Goal: Information Seeking & Learning: Learn about a topic

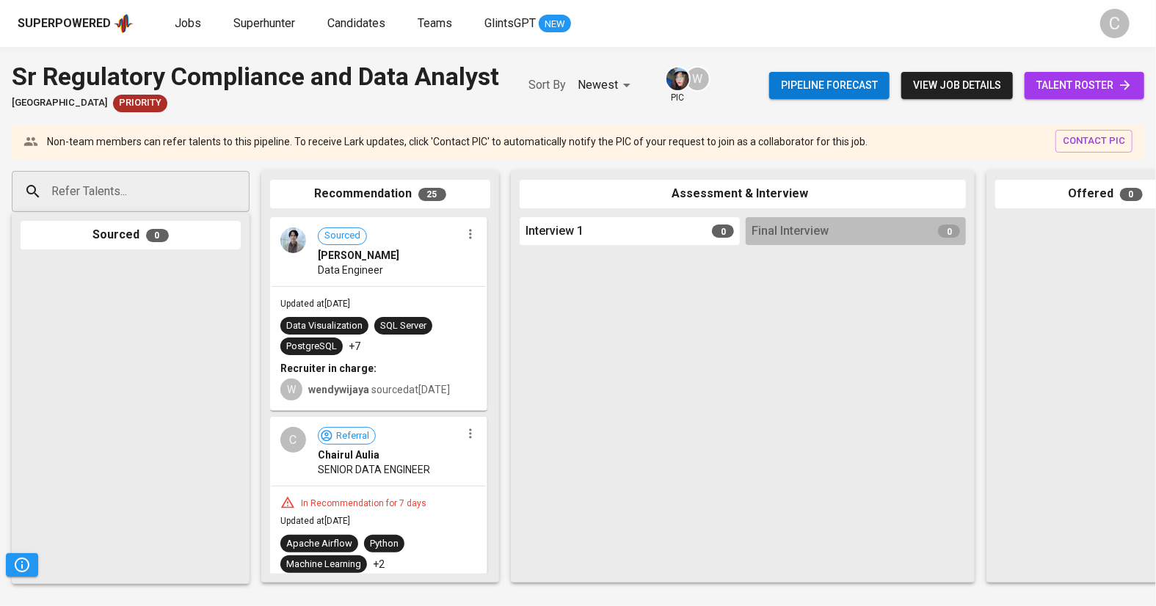
click at [1067, 84] on span "talent roster" at bounding box center [1084, 85] width 96 height 18
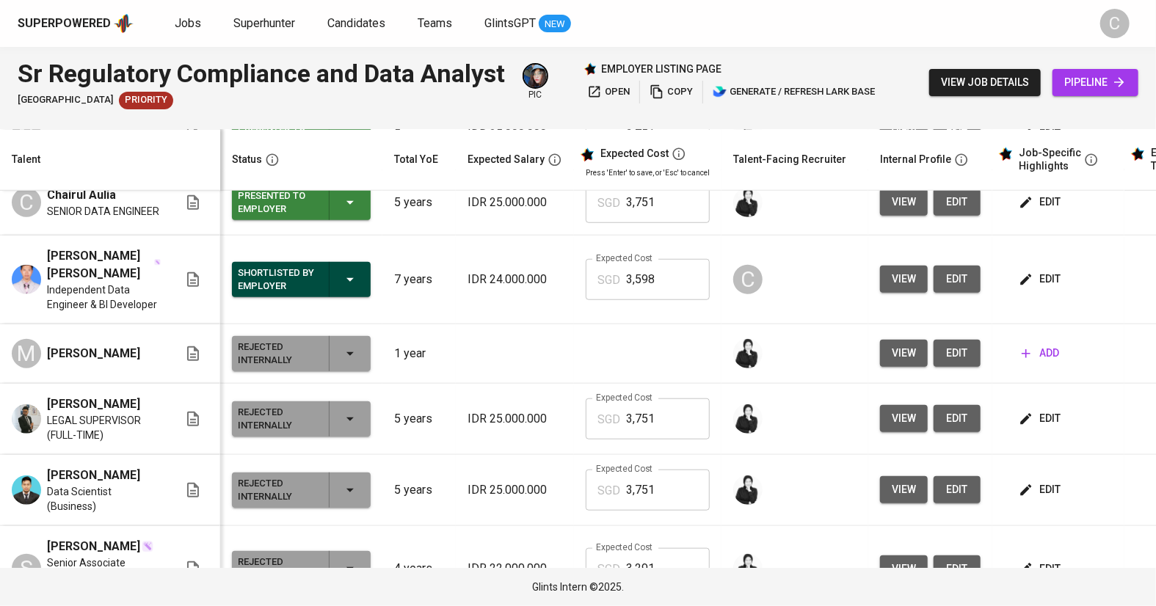
scroll to position [625, 0]
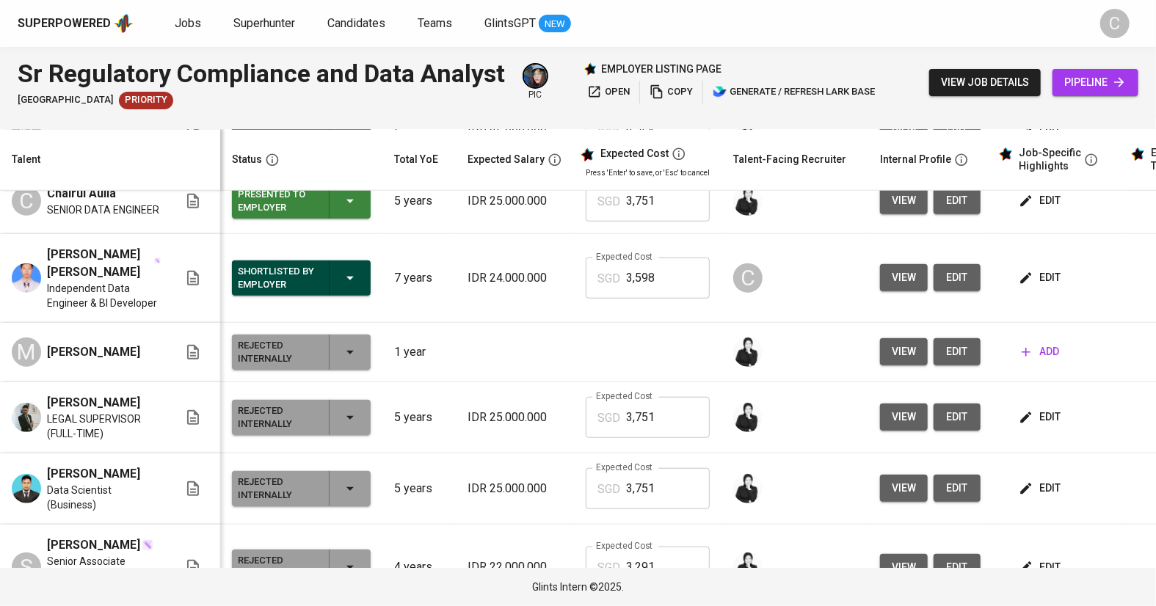
click at [109, 310] on span "Independent Data Engineer & BI Developer" at bounding box center [104, 295] width 114 height 29
click at [894, 287] on span "view" at bounding box center [904, 278] width 24 height 18
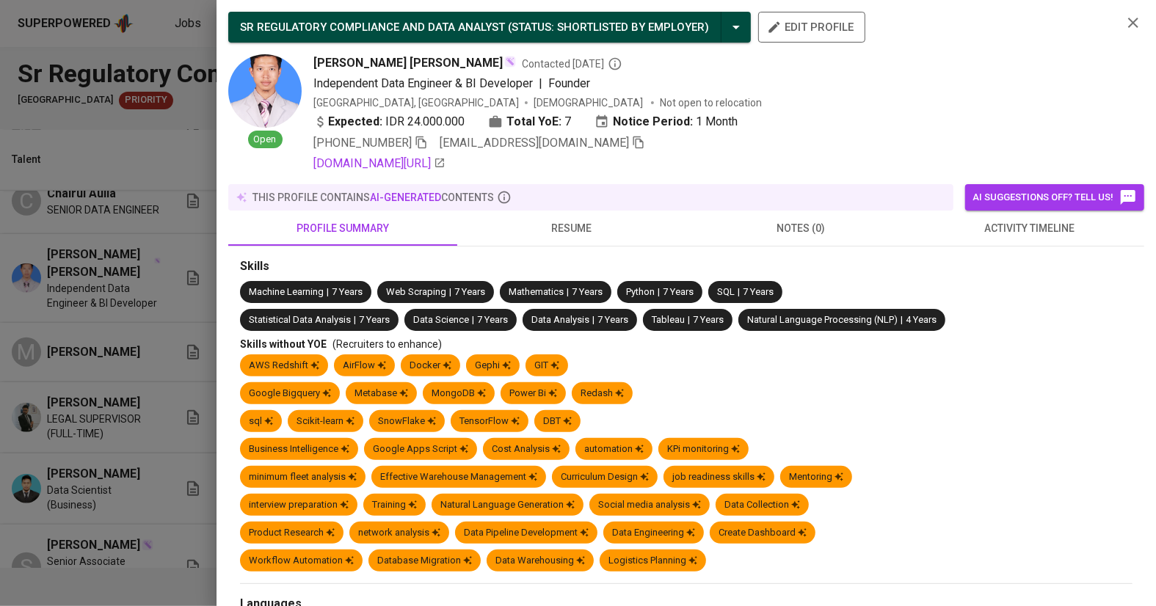
click at [122, 343] on div at bounding box center [578, 303] width 1156 height 606
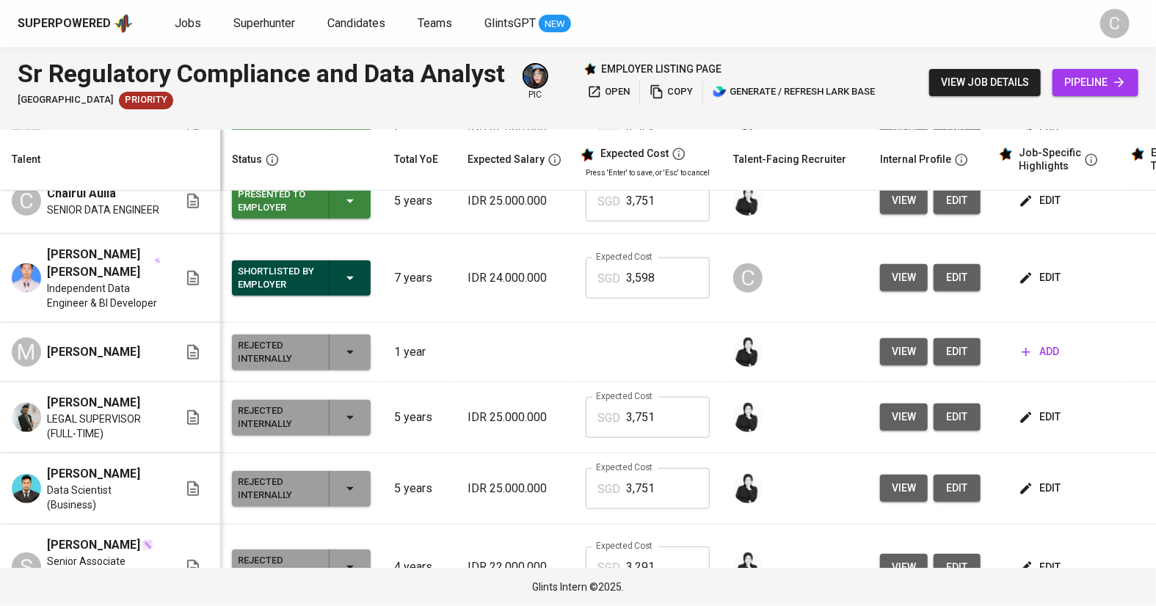
click at [1048, 287] on span "edit" at bounding box center [1041, 278] width 39 height 18
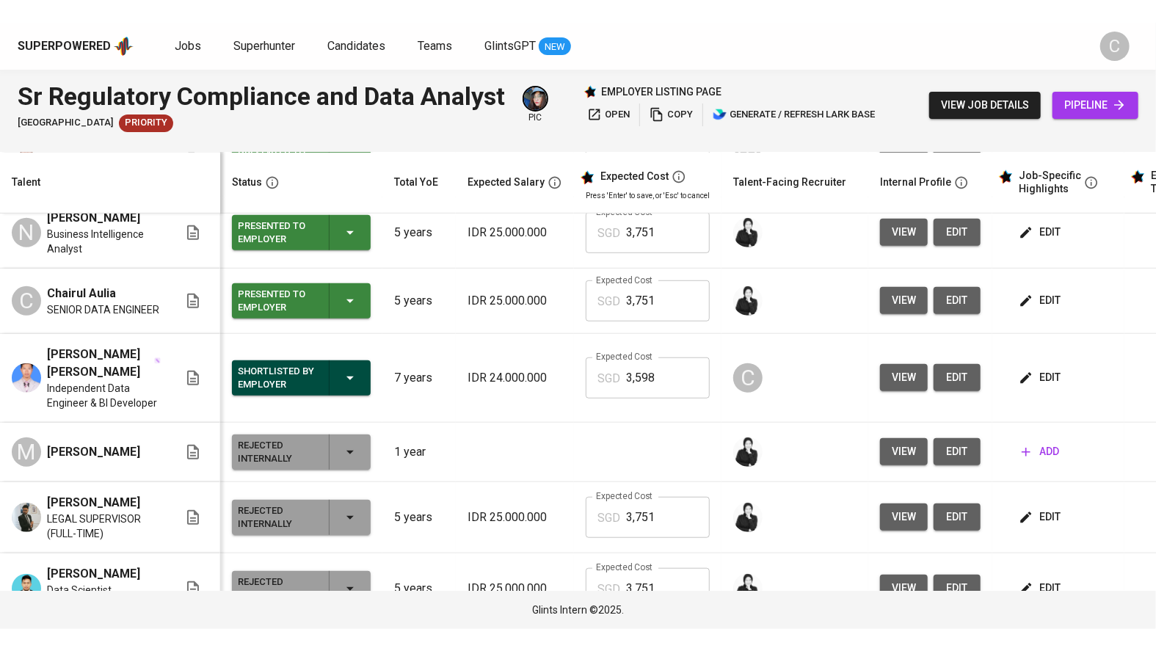
scroll to position [547, 0]
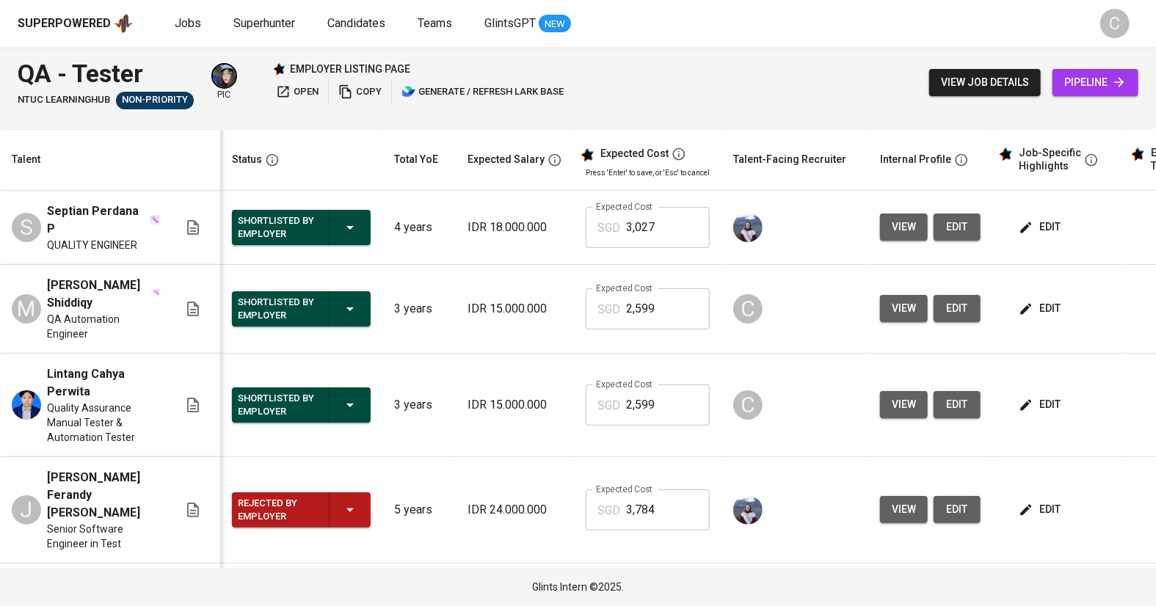
click at [894, 299] on span "view" at bounding box center [904, 308] width 24 height 18
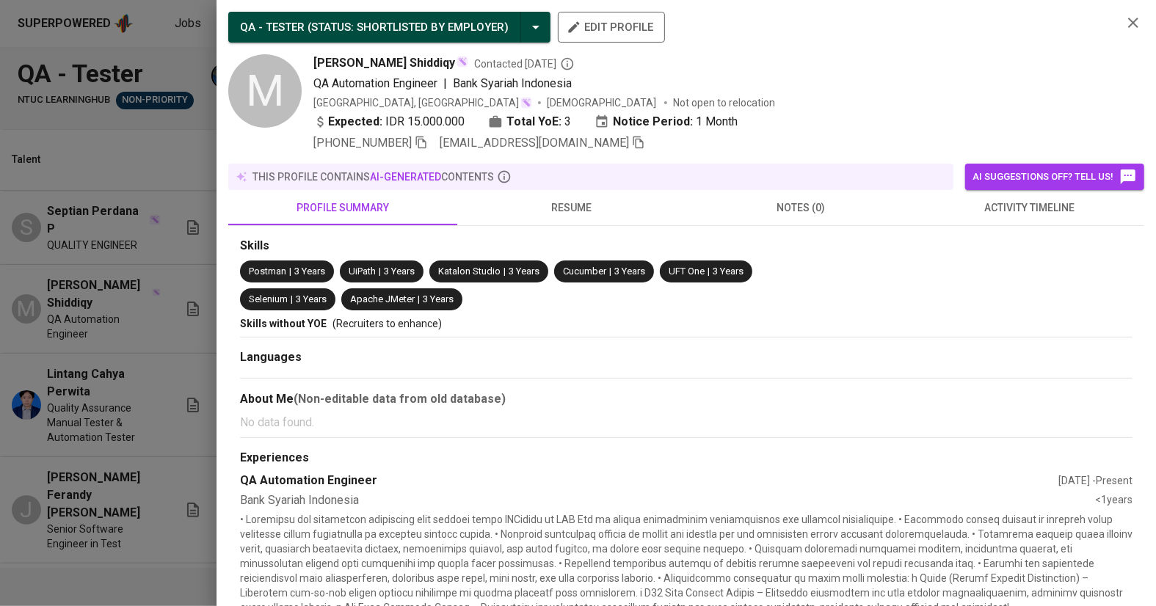
click at [426, 142] on icon "button" at bounding box center [421, 142] width 13 height 13
click at [130, 164] on div at bounding box center [578, 303] width 1156 height 606
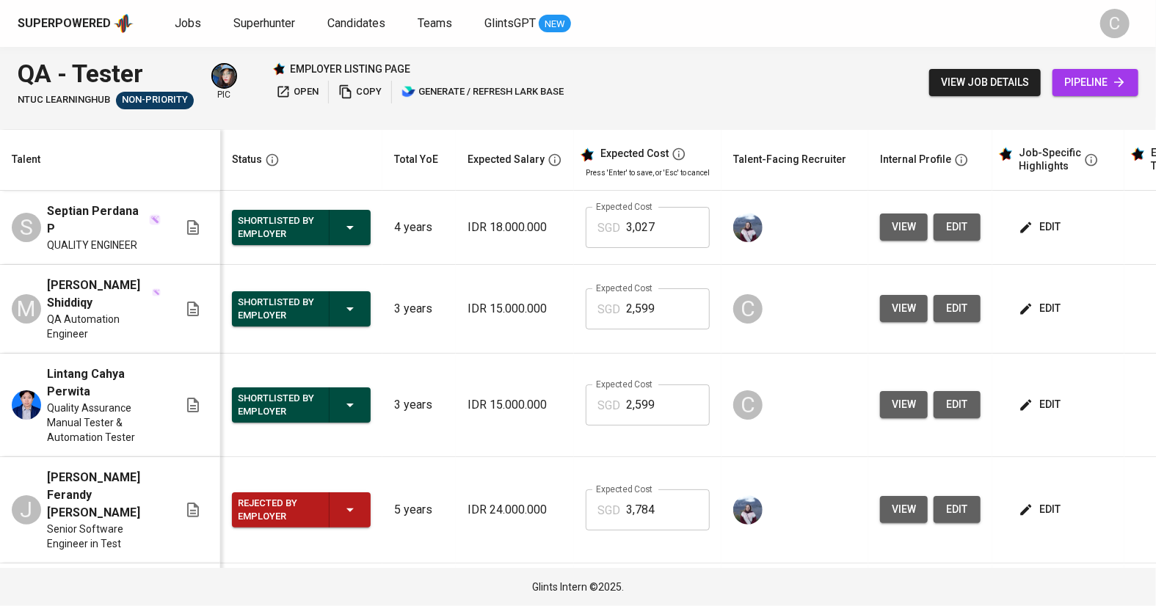
click at [882, 295] on button "view" at bounding box center [904, 308] width 48 height 27
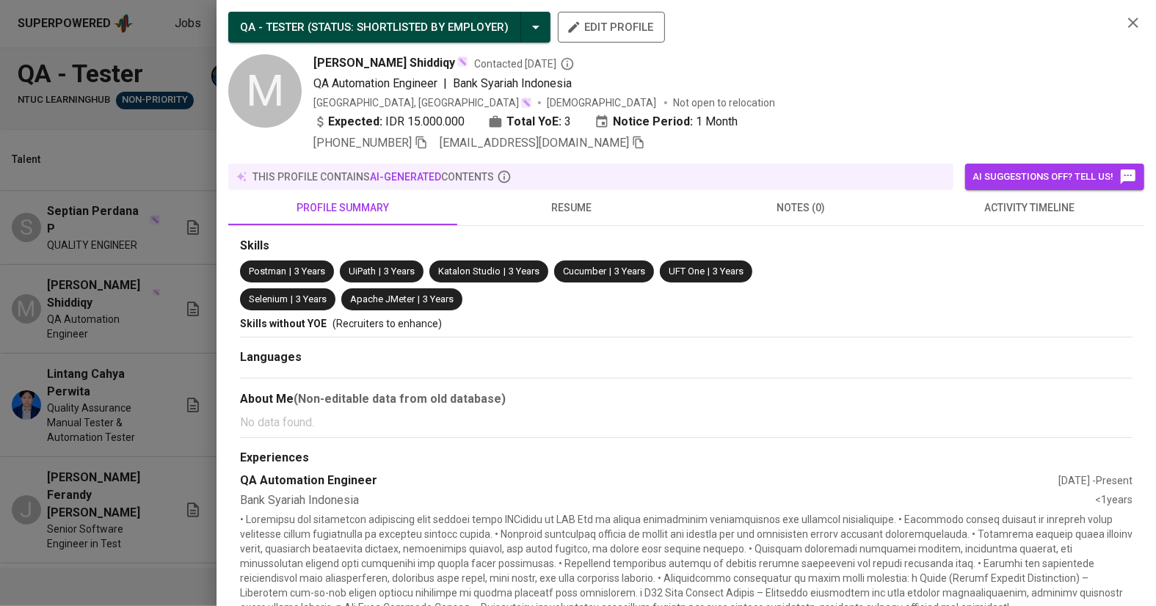
click at [117, 318] on div at bounding box center [578, 303] width 1156 height 606
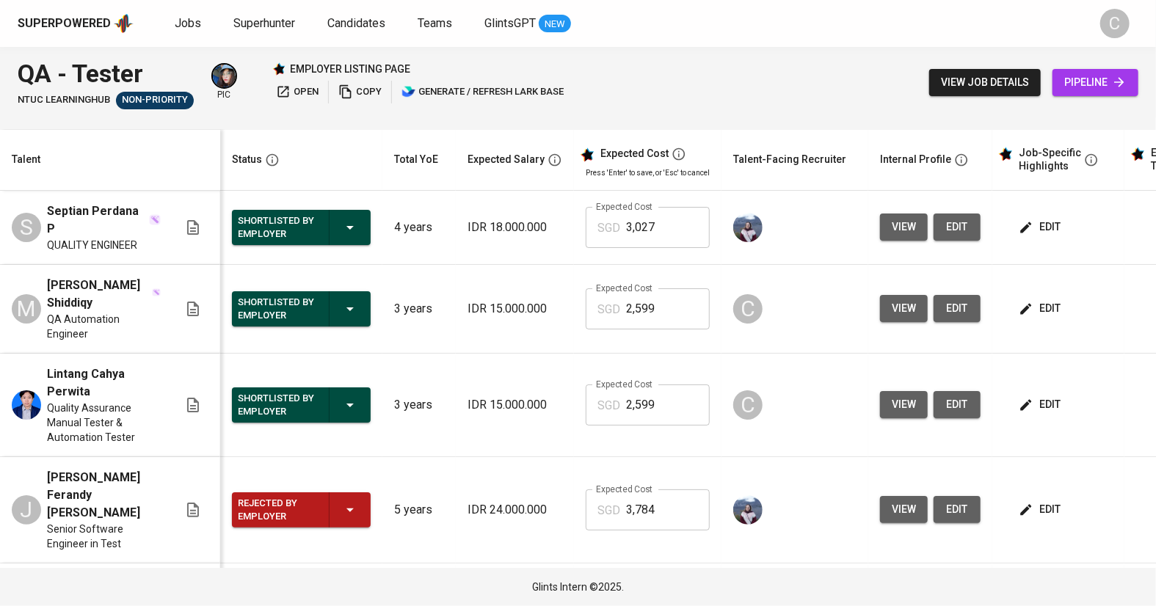
click at [898, 299] on span "view" at bounding box center [904, 308] width 24 height 18
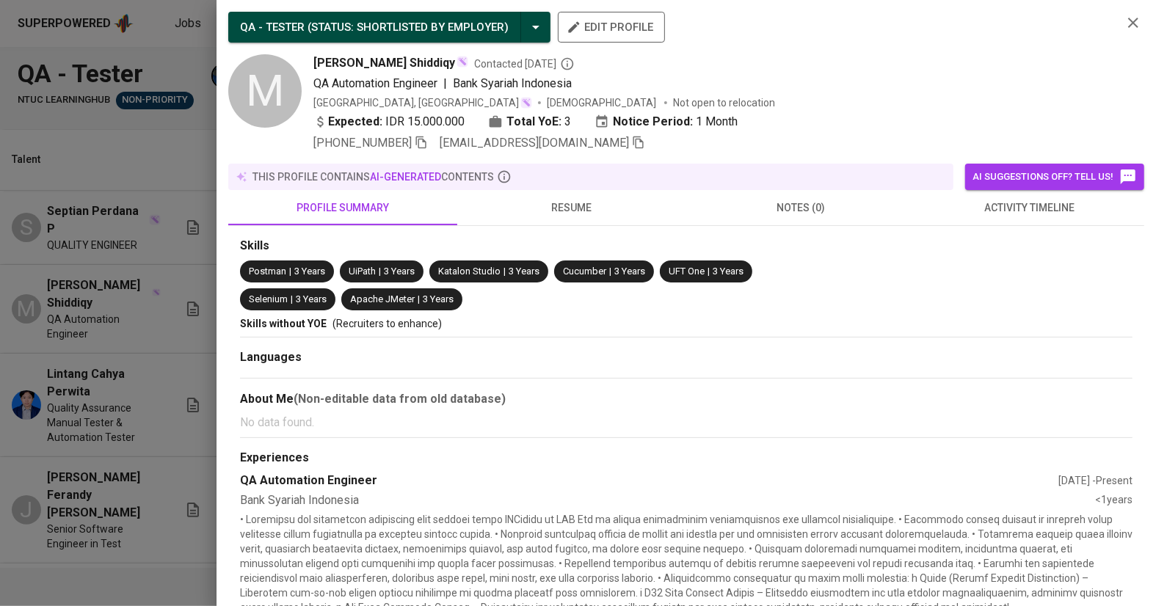
click at [53, 313] on div at bounding box center [578, 303] width 1156 height 606
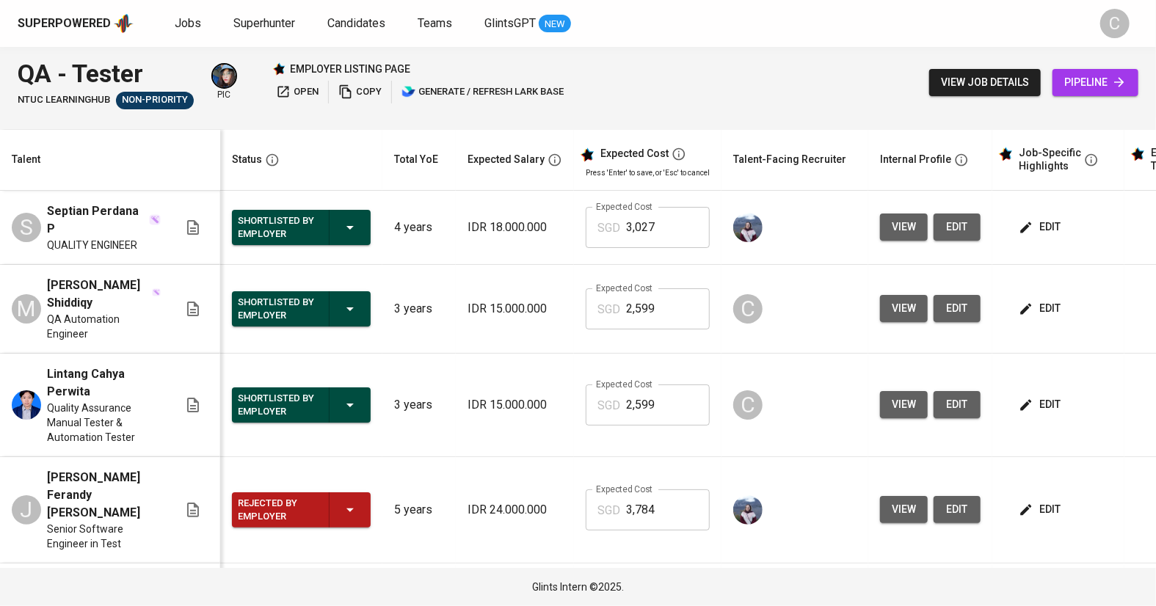
click at [885, 391] on button "view" at bounding box center [904, 404] width 48 height 27
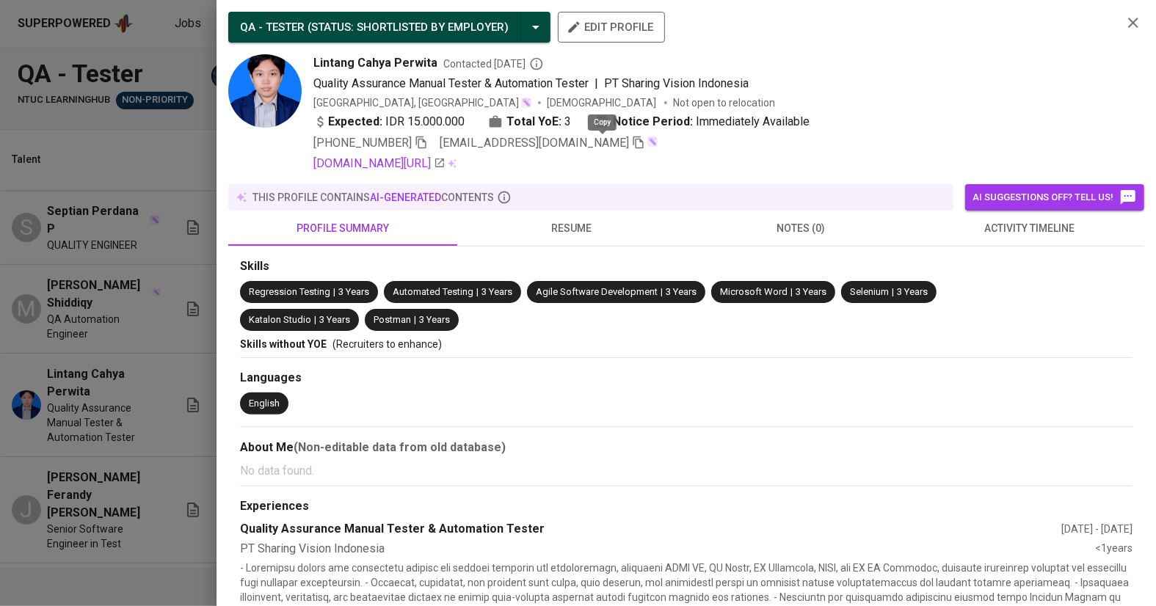
click at [632, 140] on icon "button" at bounding box center [638, 142] width 13 height 13
click at [424, 143] on icon "button" at bounding box center [421, 142] width 13 height 13
click at [107, 374] on div at bounding box center [578, 303] width 1156 height 606
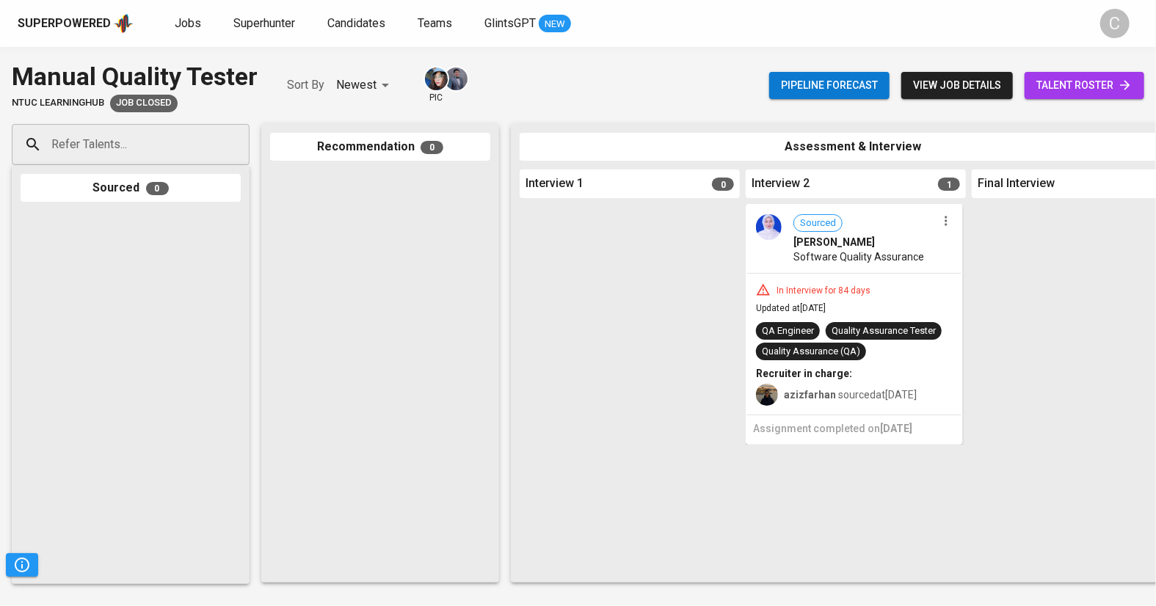
click at [1061, 76] on span "talent roster" at bounding box center [1084, 85] width 96 height 18
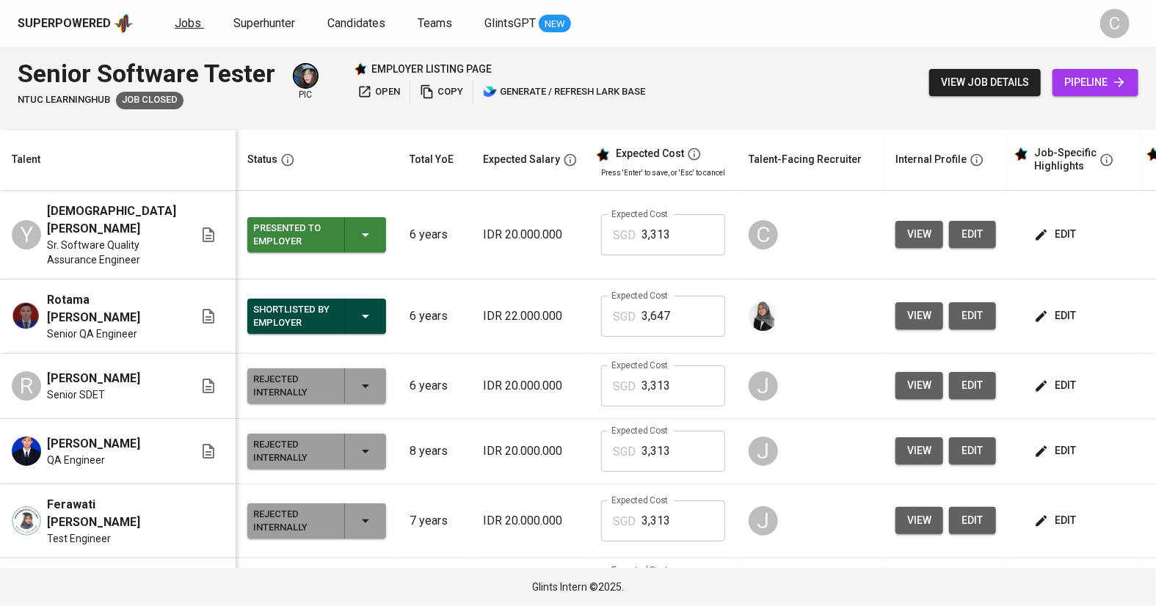
click at [187, 23] on span "Jobs" at bounding box center [188, 23] width 26 height 14
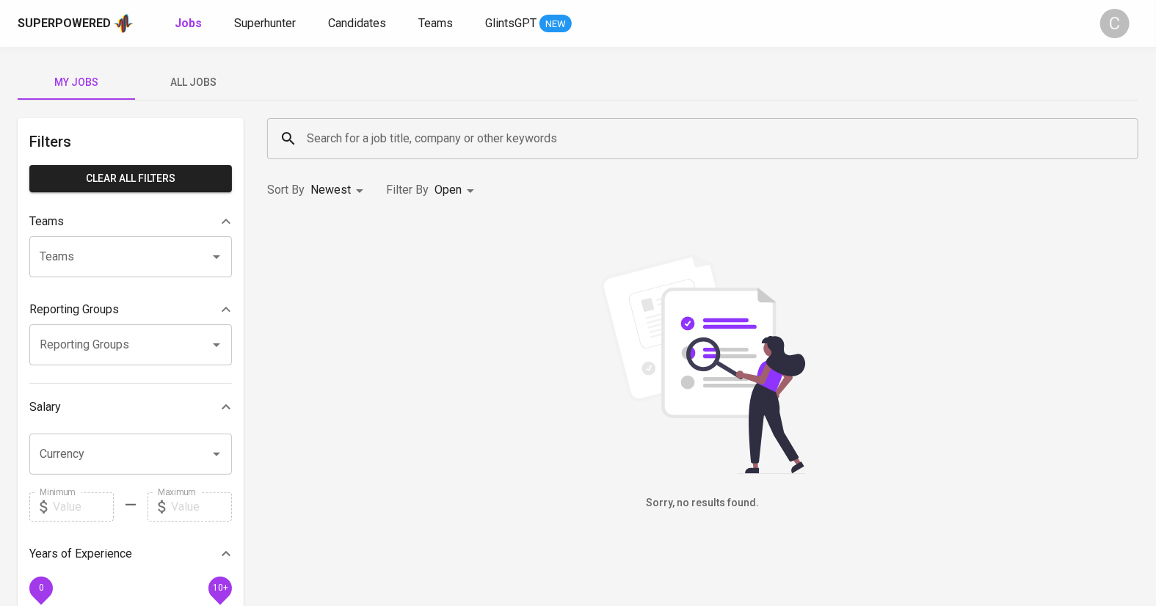
click at [191, 76] on span "All Jobs" at bounding box center [194, 82] width 100 height 18
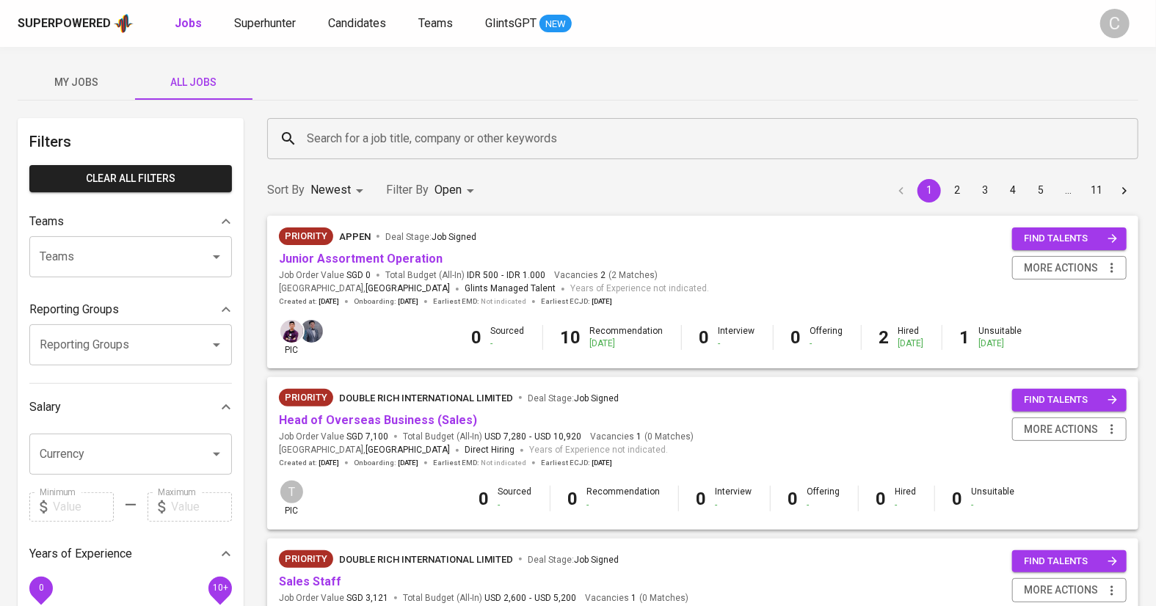
click at [354, 125] on input "Search for a job title, company or other keywords" at bounding box center [706, 139] width 807 height 28
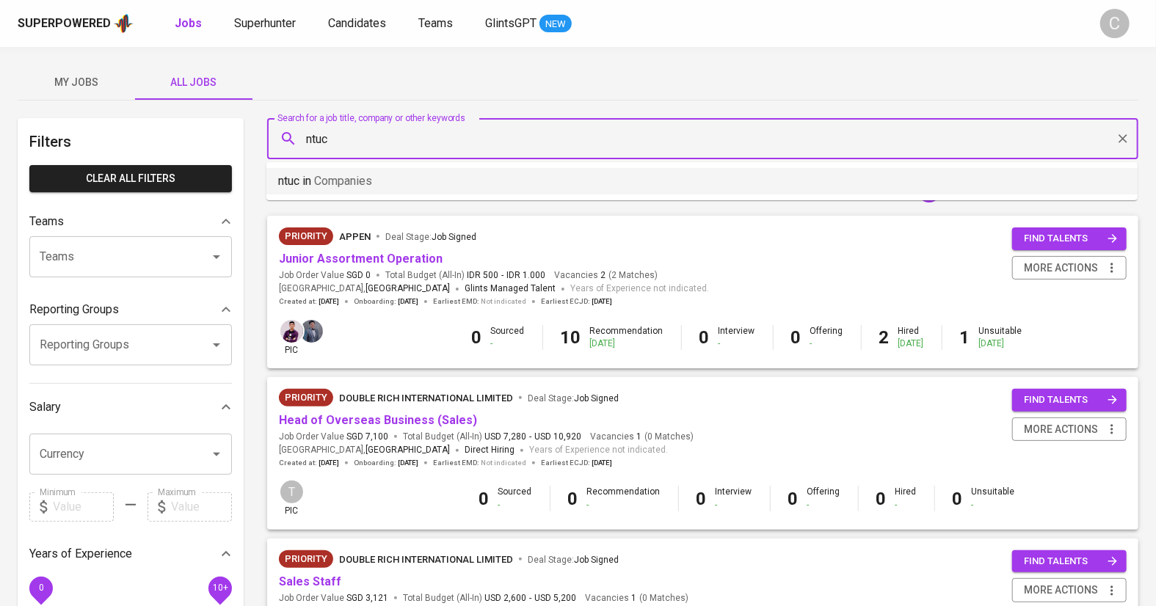
click at [349, 182] on span "Companies" at bounding box center [343, 181] width 58 height 14
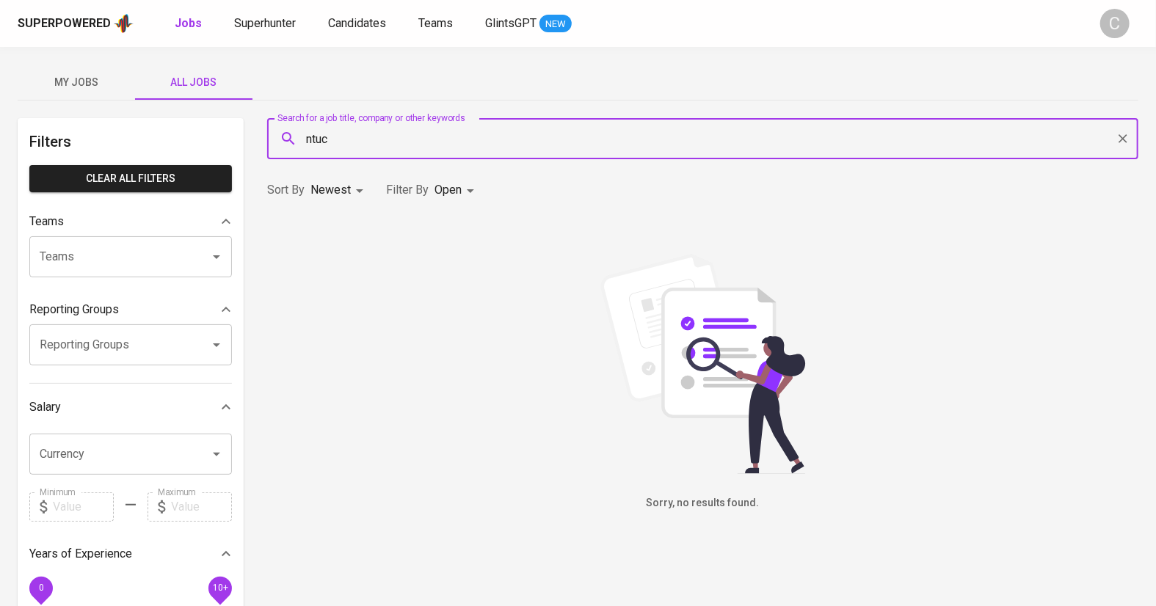
click at [375, 129] on input "ntuc" at bounding box center [706, 139] width 807 height 28
click at [346, 172] on p "ntuc in Companies" at bounding box center [325, 181] width 94 height 18
click at [359, 133] on input "ntuc" at bounding box center [706, 139] width 807 height 28
click at [374, 178] on p "ntuc learninghub in Companies" at bounding box center [356, 181] width 156 height 18
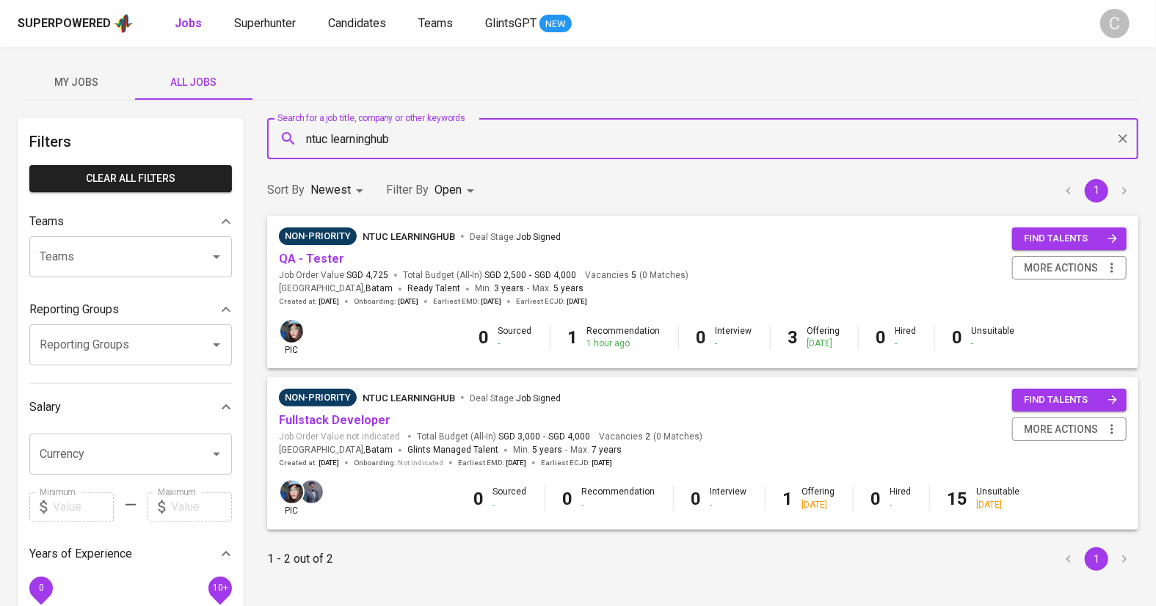
type input "ntuc learninghub"
click at [307, 268] on div "Non-Priority NTUC LearningHub Deal Stage : Job Signed QA - Tester Job Order Val…" at bounding box center [484, 267] width 410 height 79
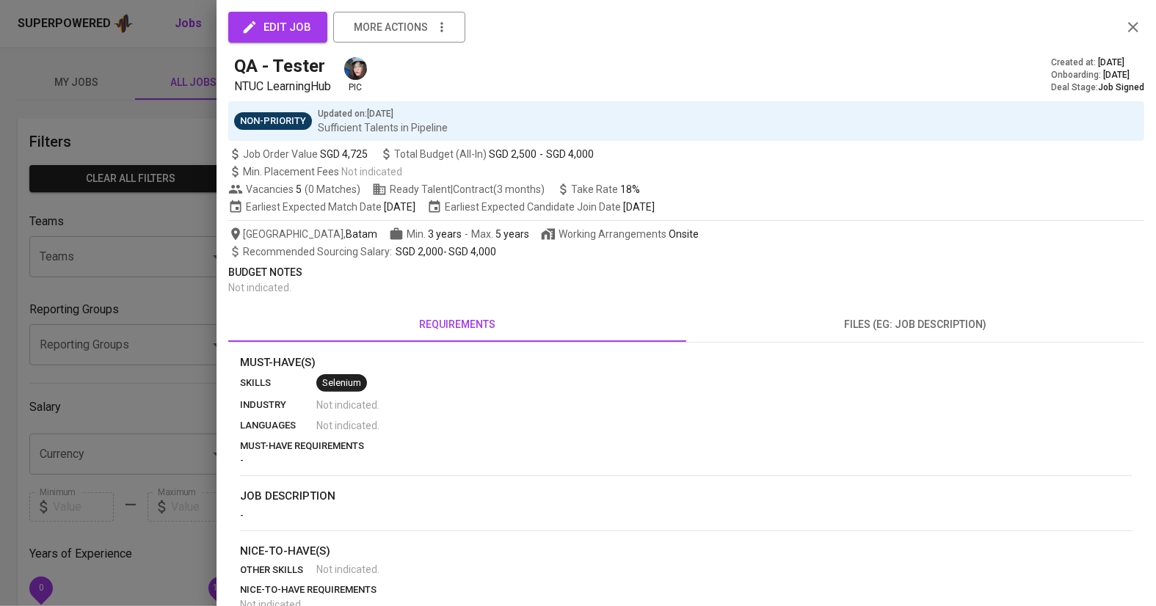
click at [135, 349] on div at bounding box center [578, 303] width 1156 height 606
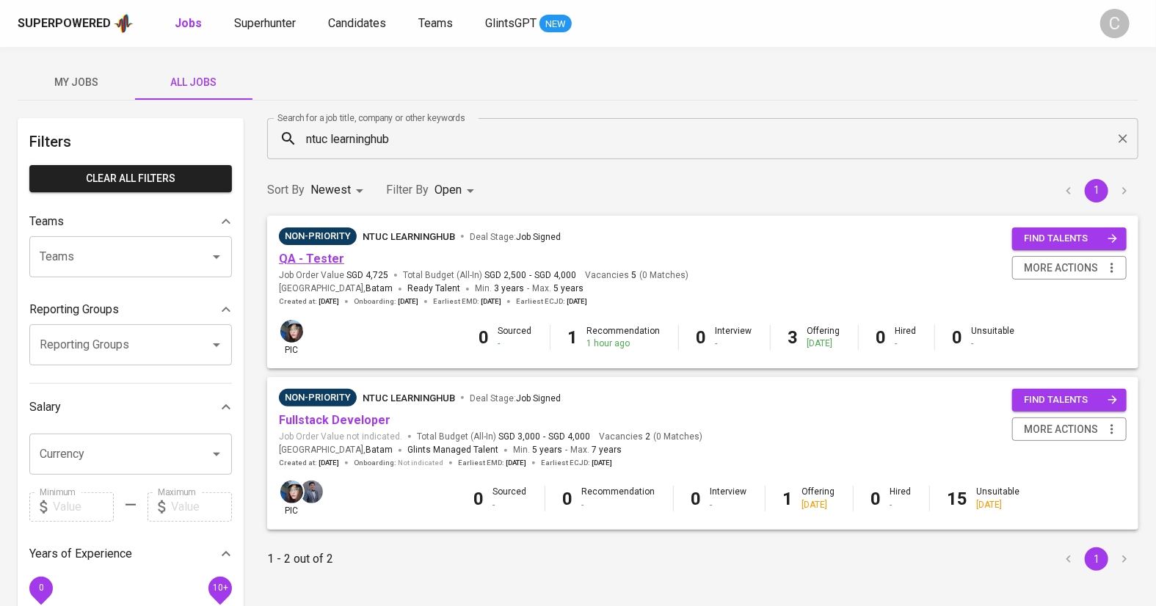
click at [311, 259] on link "QA - Tester" at bounding box center [311, 259] width 65 height 14
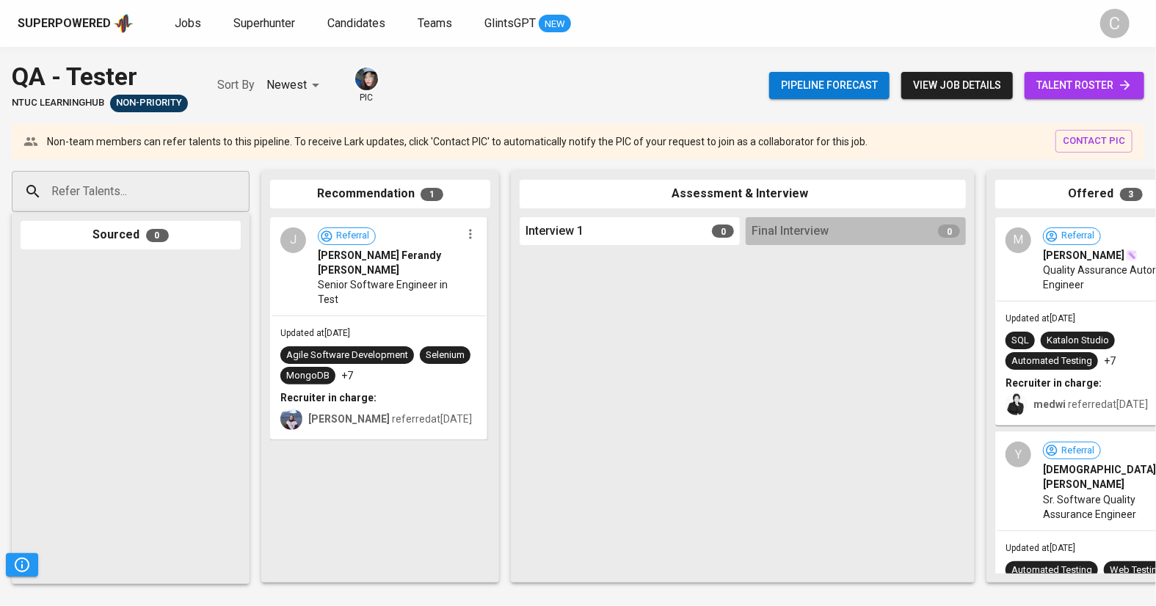
click at [1079, 87] on span "talent roster" at bounding box center [1084, 85] width 96 height 18
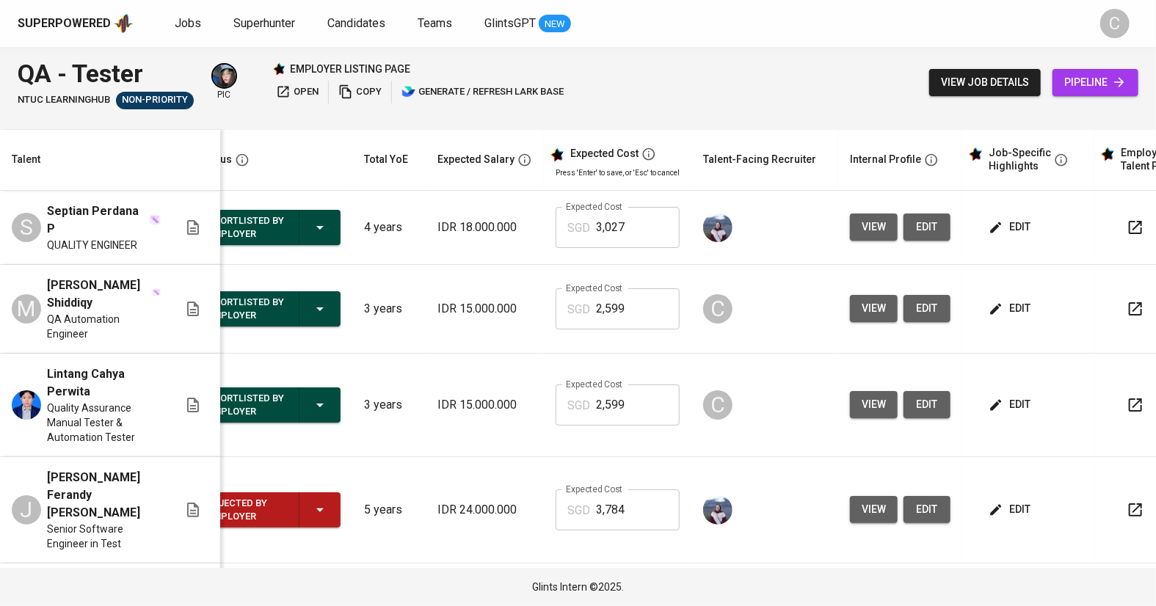
scroll to position [0, 33]
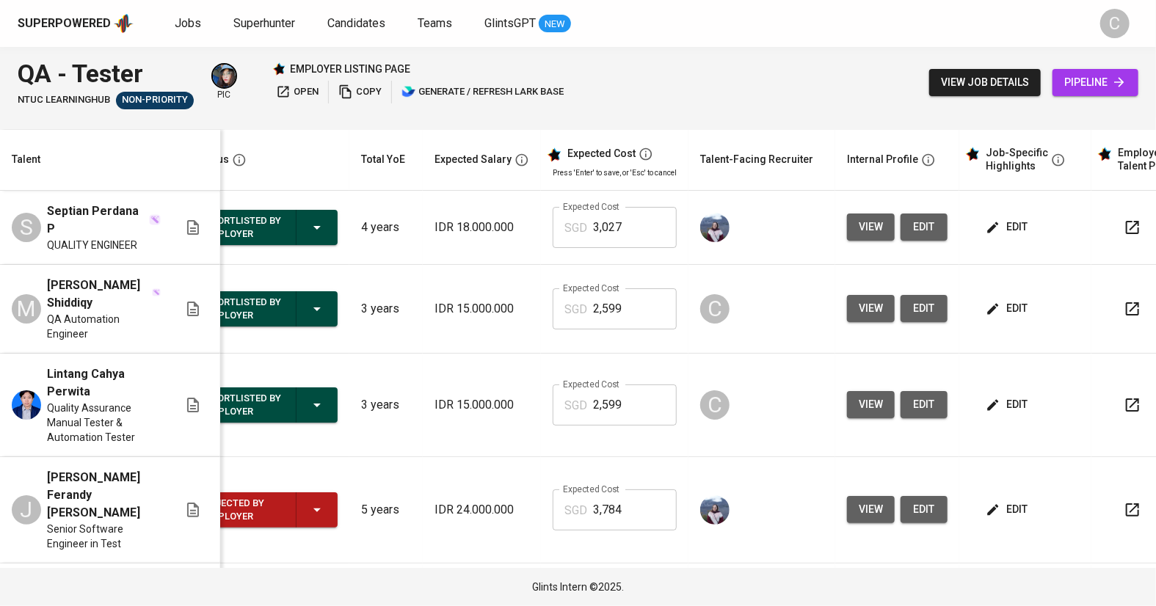
click at [367, 385] on td "3 years" at bounding box center [385, 405] width 73 height 103
click at [870, 391] on button "view" at bounding box center [871, 404] width 48 height 27
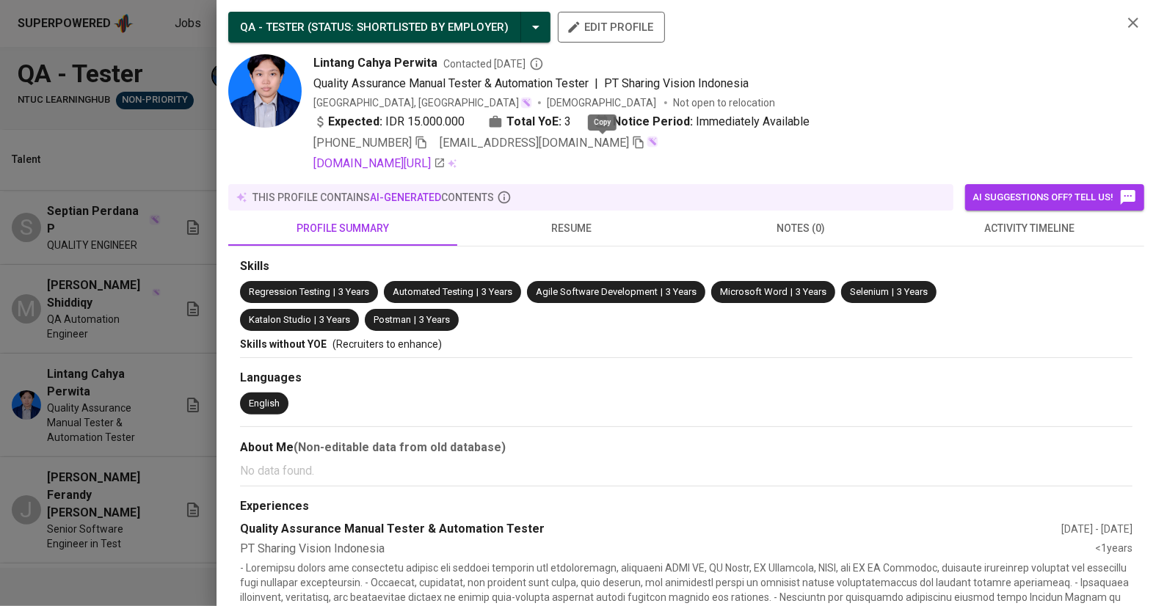
click at [632, 148] on icon "button" at bounding box center [638, 142] width 13 height 13
click at [97, 335] on div at bounding box center [578, 303] width 1156 height 606
